Goal: Information Seeking & Learning: Learn about a topic

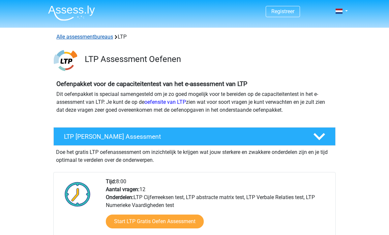
click at [95, 38] on link "Alle assessmentbureaus" at bounding box center [84, 37] width 57 height 6
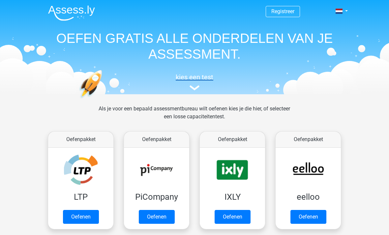
click at [199, 89] on img at bounding box center [195, 87] width 10 height 5
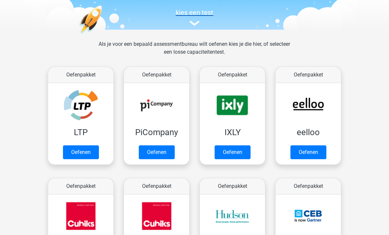
scroll to position [64, 0]
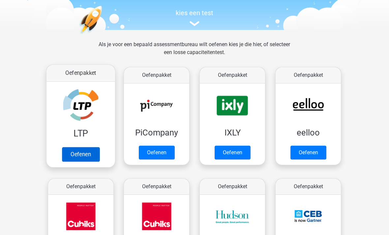
click at [80, 151] on link "Oefenen" at bounding box center [81, 154] width 38 height 15
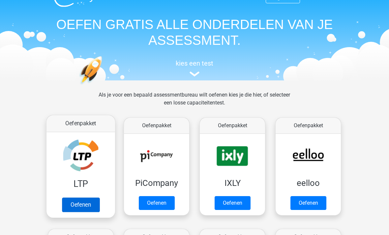
scroll to position [0, 0]
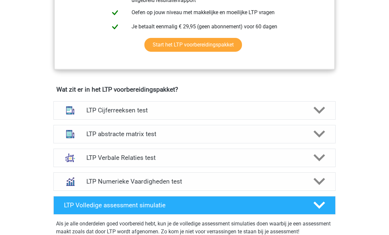
scroll to position [311, 0]
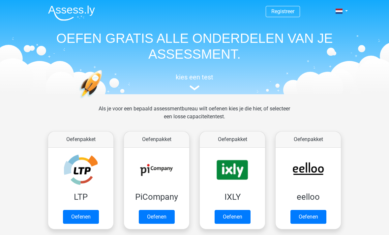
scroll to position [256, 0]
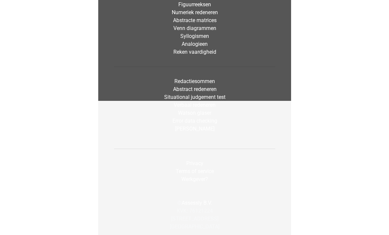
scroll to position [811, 0]
